Goal: Task Accomplishment & Management: Manage account settings

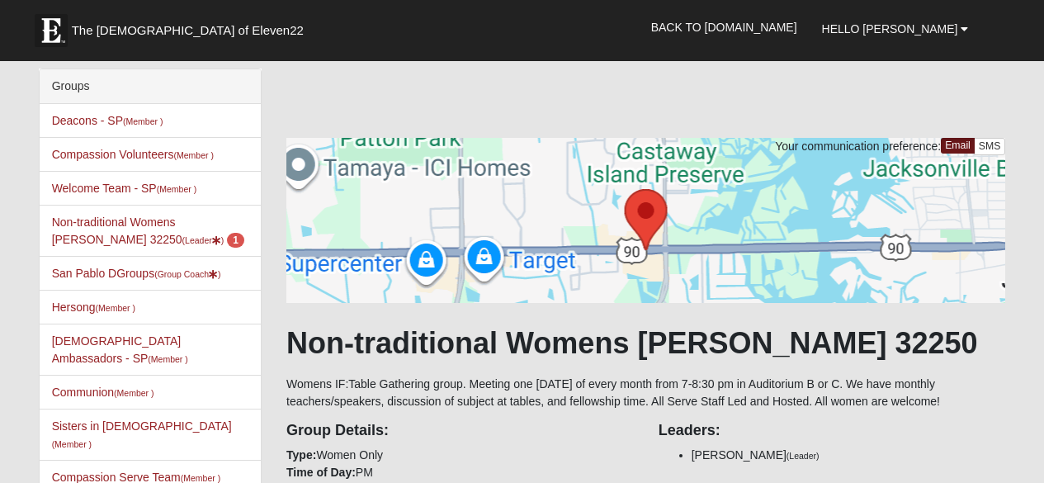
scroll to position [765, 0]
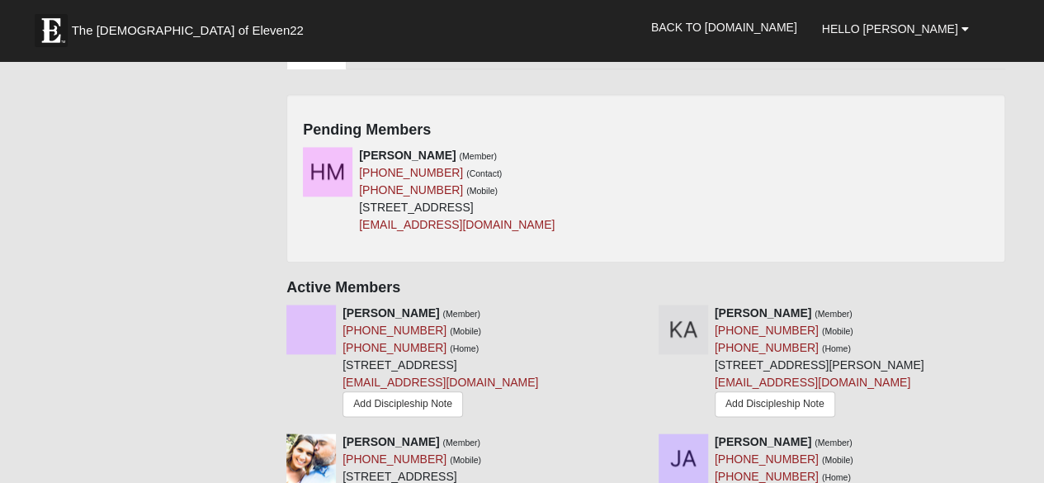
click at [647, 147] on div "[PERSON_NAME] (Member) [PHONE_NUMBER] (Contact) [PHONE_NUMBER] (Mobile) [STREET…" at bounding box center [646, 196] width 711 height 99
click at [640, 149] on icon at bounding box center [641, 155] width 12 height 12
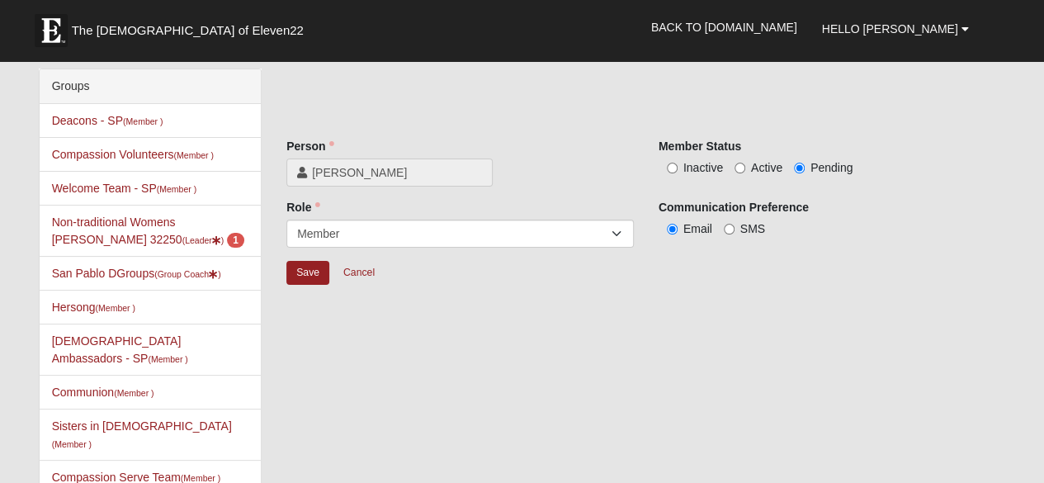
click at [750, 165] on label "Active" at bounding box center [759, 167] width 48 height 17
click at [745, 165] on input "Active" at bounding box center [740, 168] width 11 height 11
radio input "true"
click at [309, 262] on input "Save" at bounding box center [307, 273] width 43 height 24
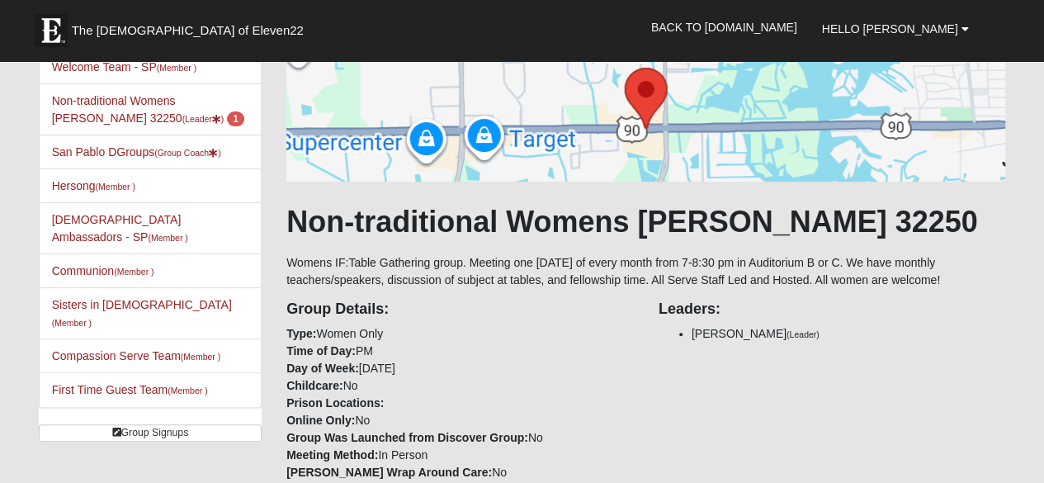
scroll to position [45, 0]
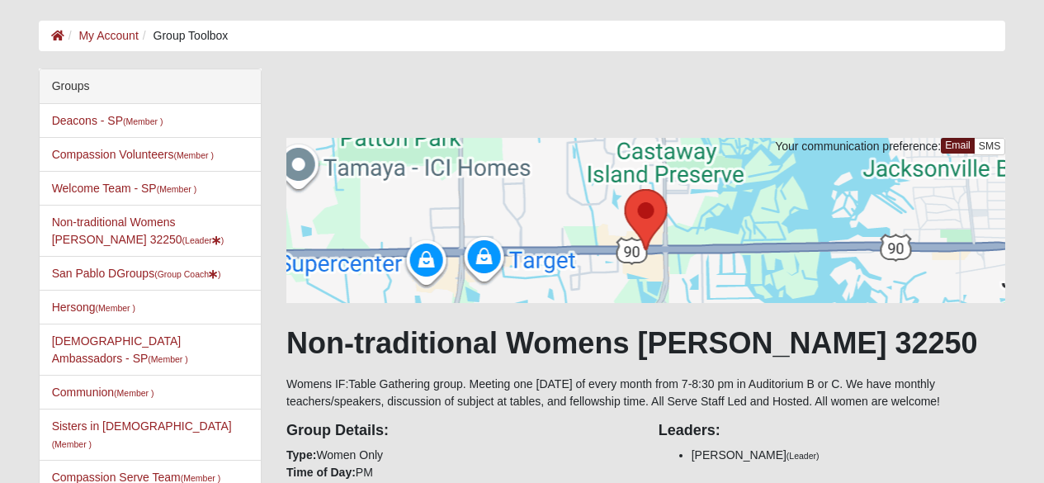
scroll to position [45, 0]
